Goal: Task Accomplishment & Management: Complete application form

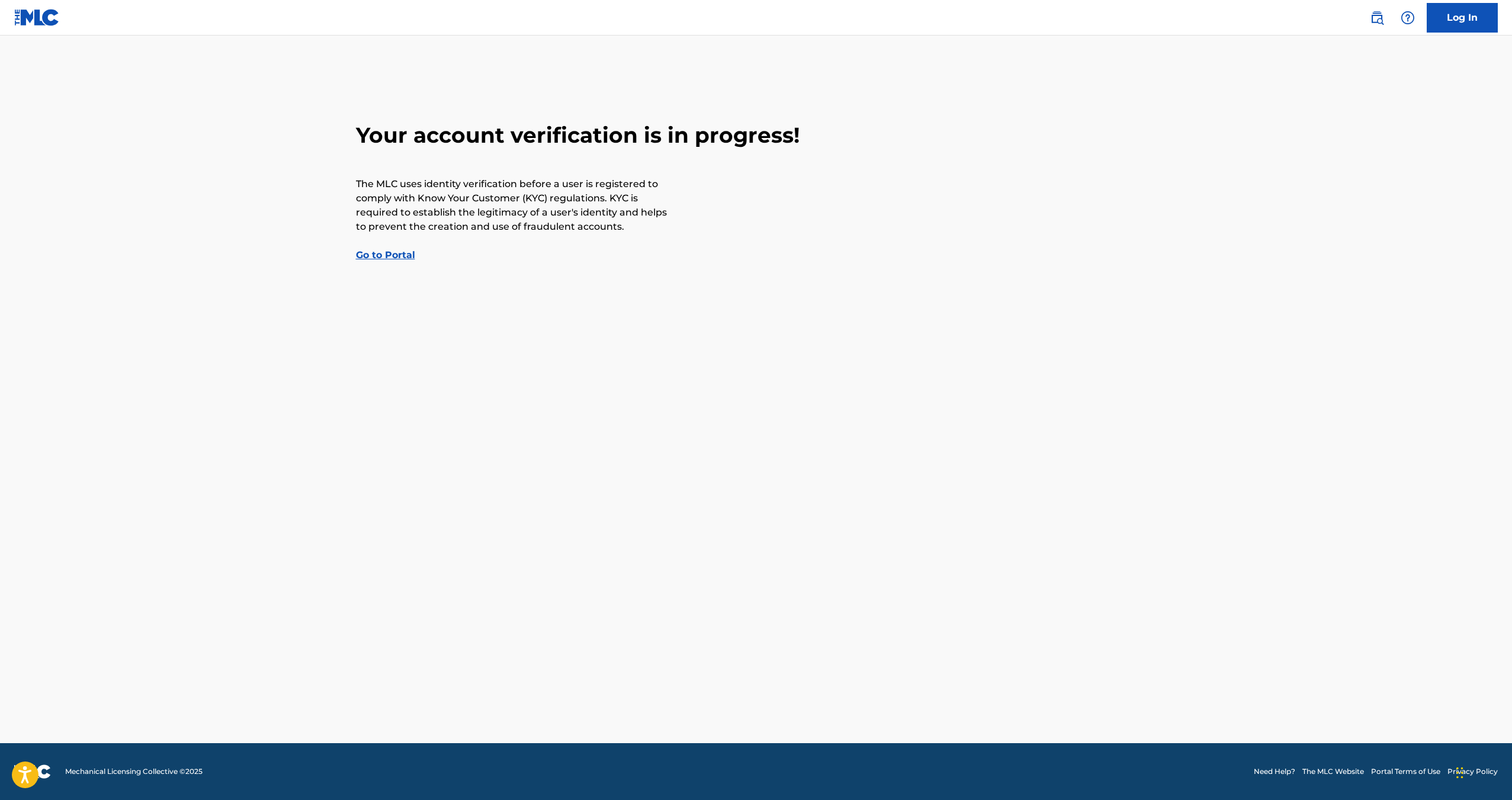
click at [400, 256] on link "Go to Portal" at bounding box center [385, 255] width 59 height 11
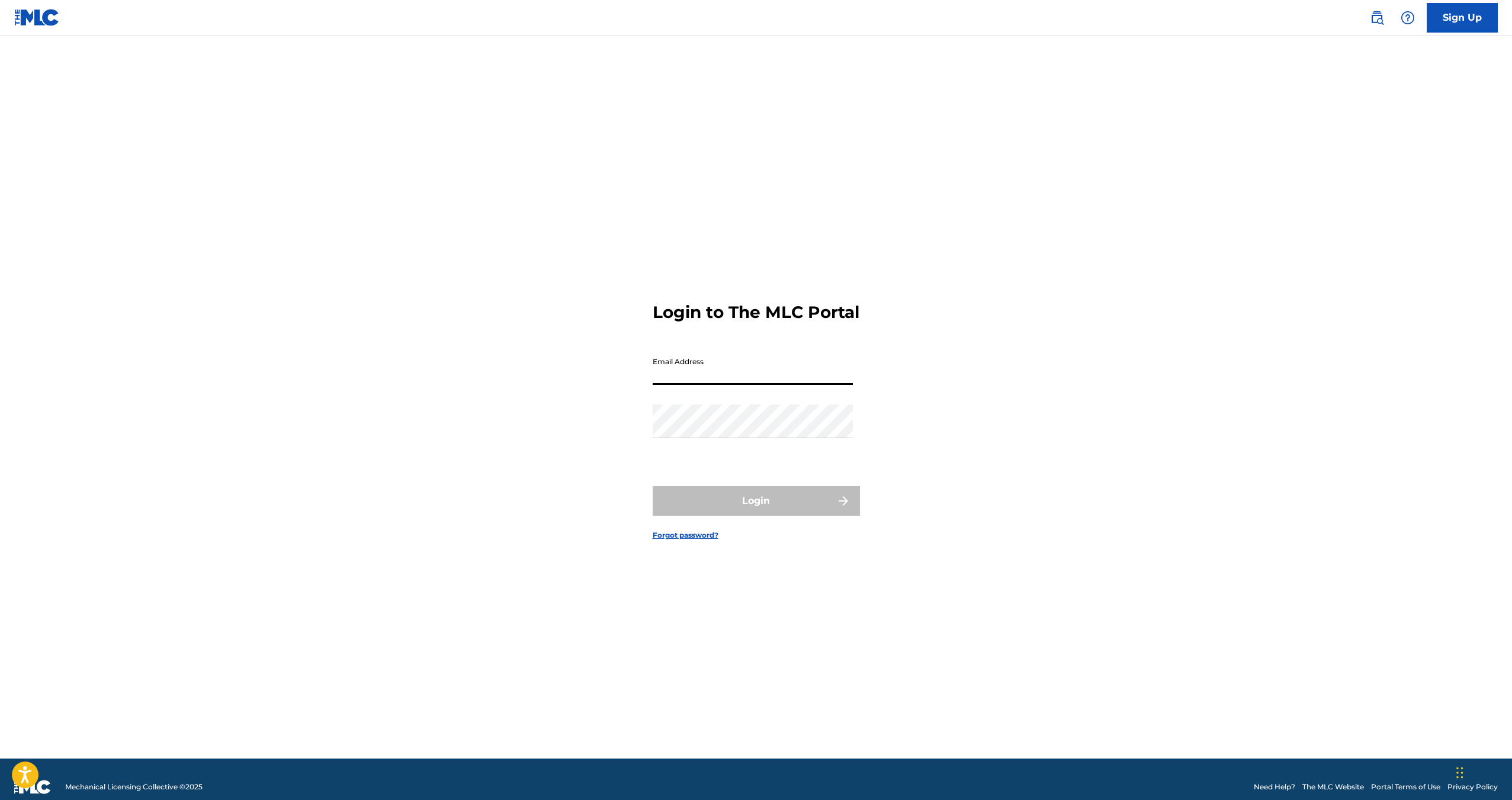
click at [760, 380] on input "Email Address" at bounding box center [753, 368] width 200 height 34
